Goal: Task Accomplishment & Management: Use online tool/utility

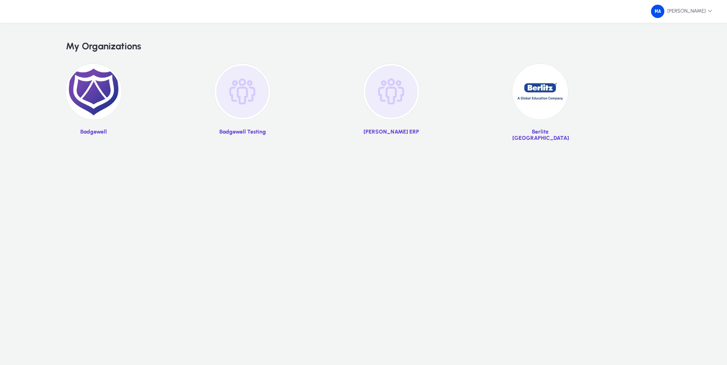
click at [91, 92] on img at bounding box center [94, 92] width 56 height 56
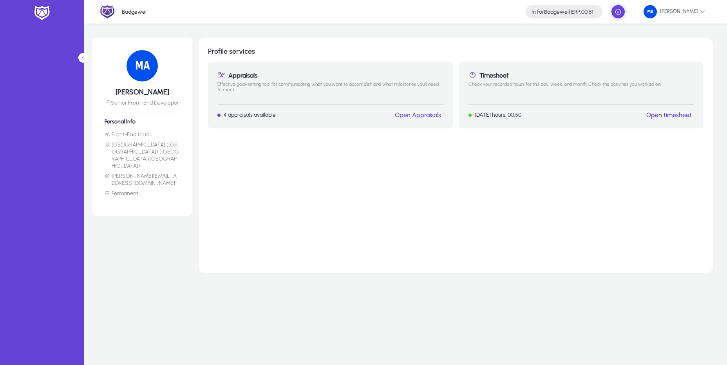
click at [684, 116] on link "Open timesheet" at bounding box center [669, 114] width 45 height 7
click at [677, 114] on link "Open timesheet" at bounding box center [669, 114] width 45 height 7
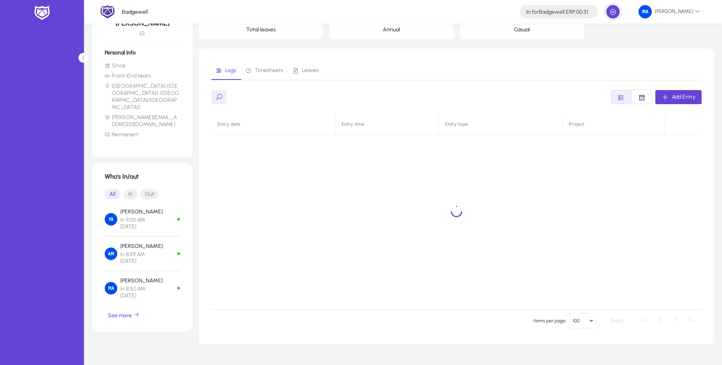
scroll to position [94, 0]
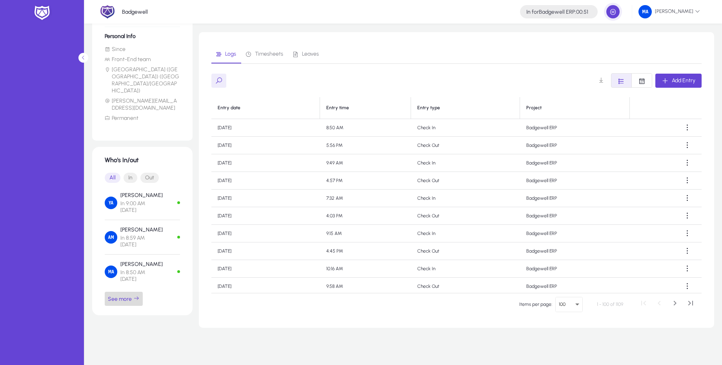
click at [126, 296] on span "See more" at bounding box center [124, 299] width 32 height 7
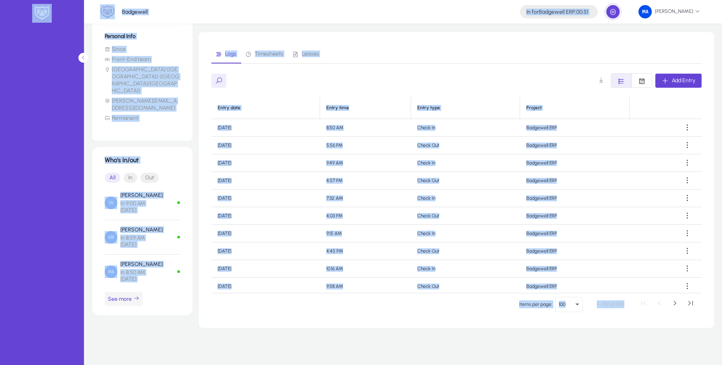
click at [122, 296] on span "See more" at bounding box center [124, 299] width 32 height 7
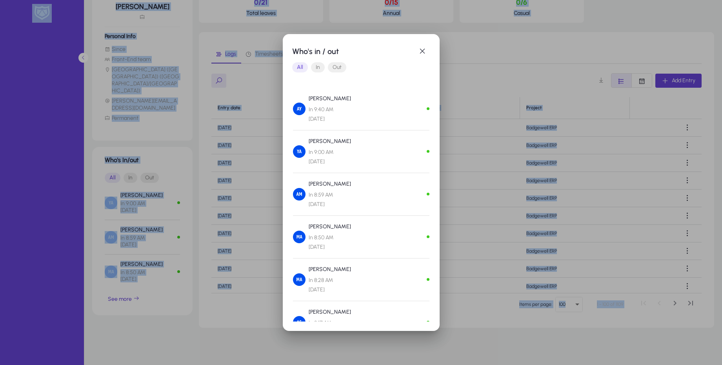
click at [319, 64] on span "In" at bounding box center [318, 67] width 14 height 10
click at [339, 68] on span "Out" at bounding box center [337, 67] width 18 height 10
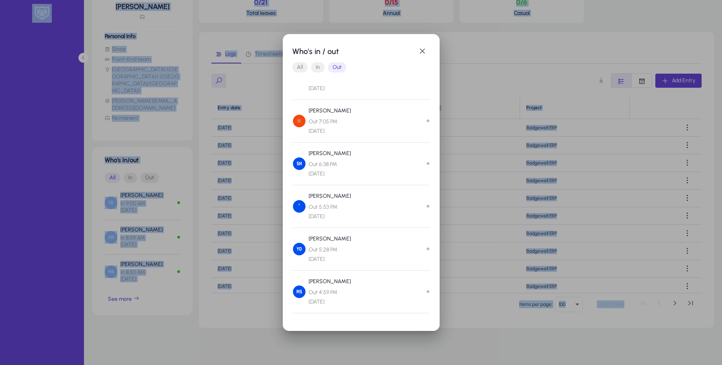
scroll to position [47, 0]
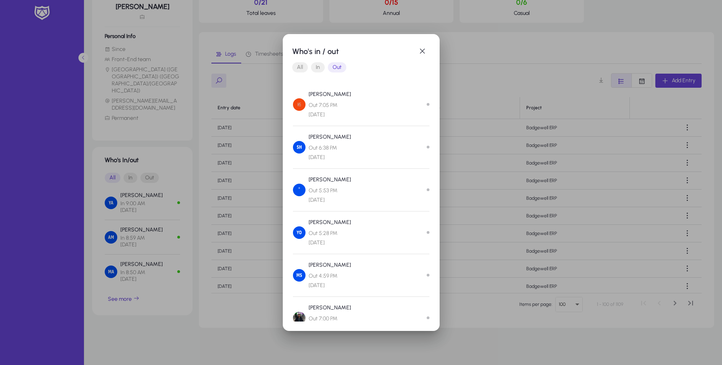
click at [503, 223] on div at bounding box center [361, 182] width 722 height 365
